Goal: Check status: Check status

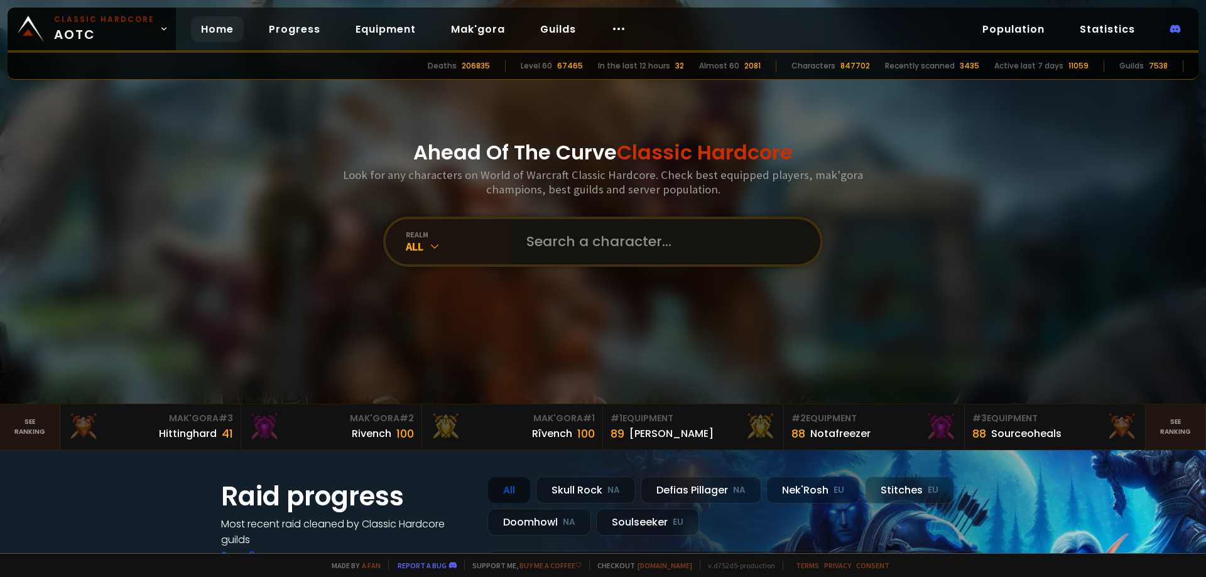
click at [573, 237] on input "text" at bounding box center [662, 241] width 286 height 45
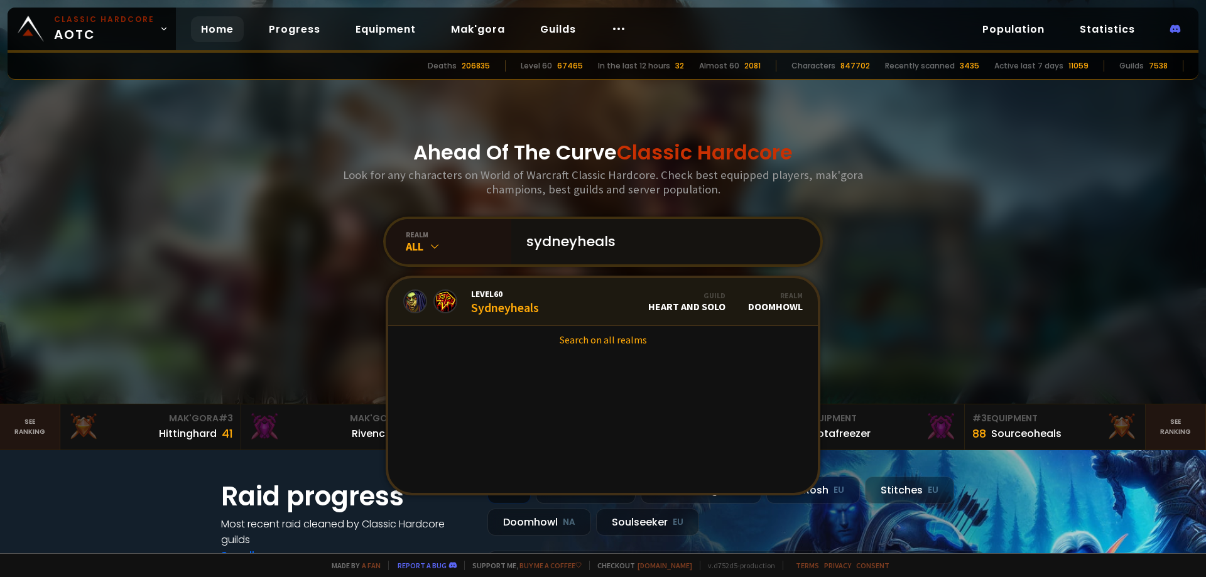
type input "sydneyheals"
click at [585, 308] on link "Level 60 Sydneyheals Guild Heart and Solo Realm Doomhowl" at bounding box center [603, 302] width 430 height 48
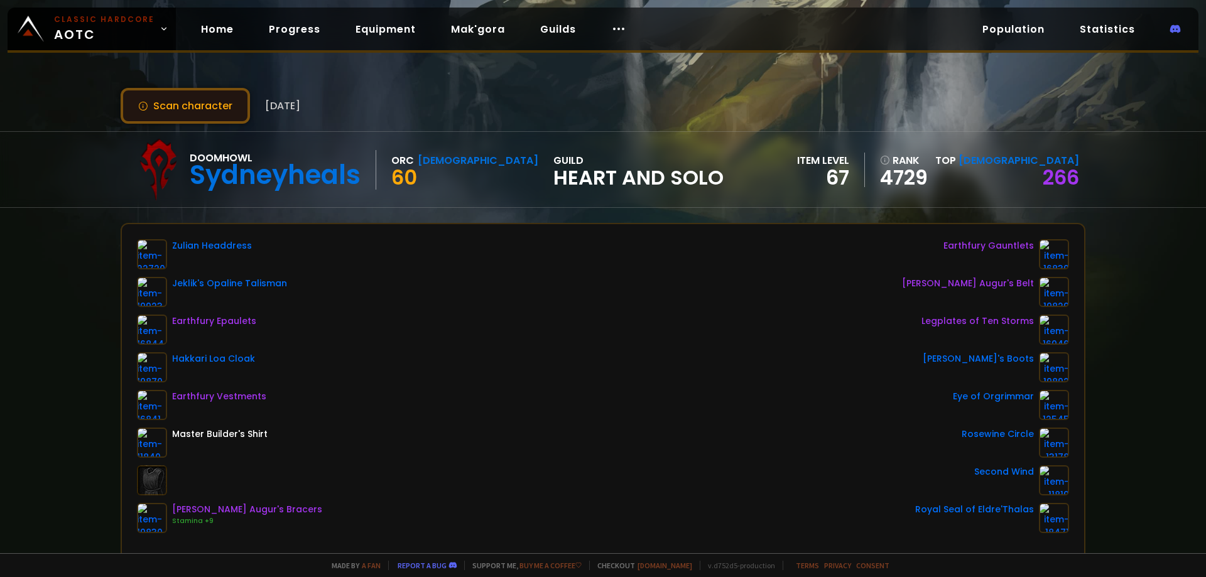
click at [149, 107] on button "Scan character" at bounding box center [185, 106] width 129 height 36
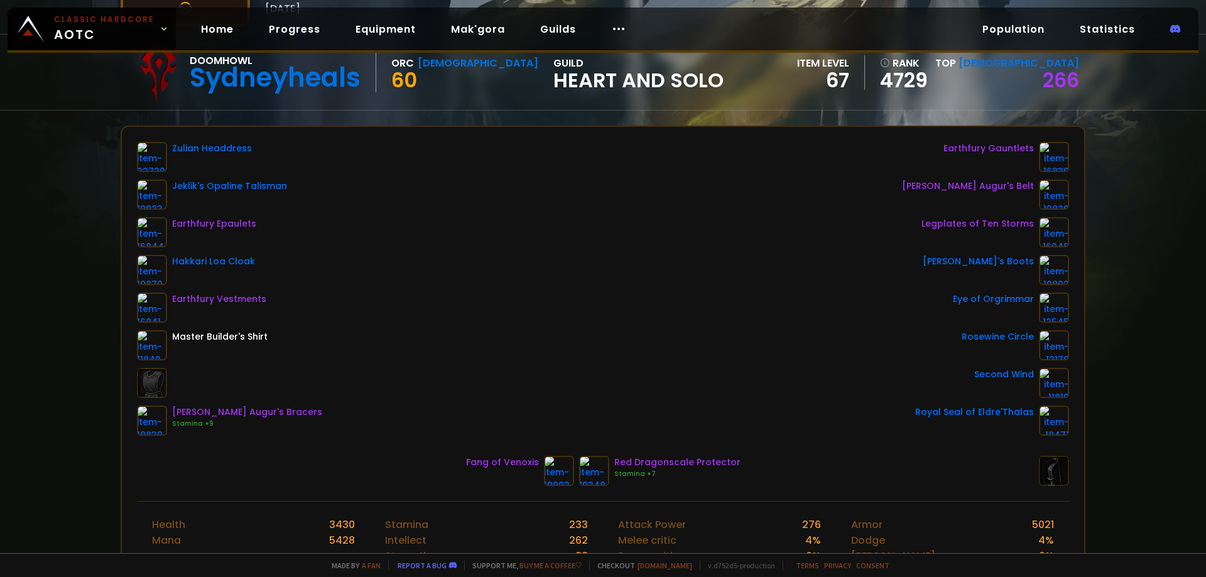
scroll to position [126, 0]
